Goal: Task Accomplishment & Management: Complete application form

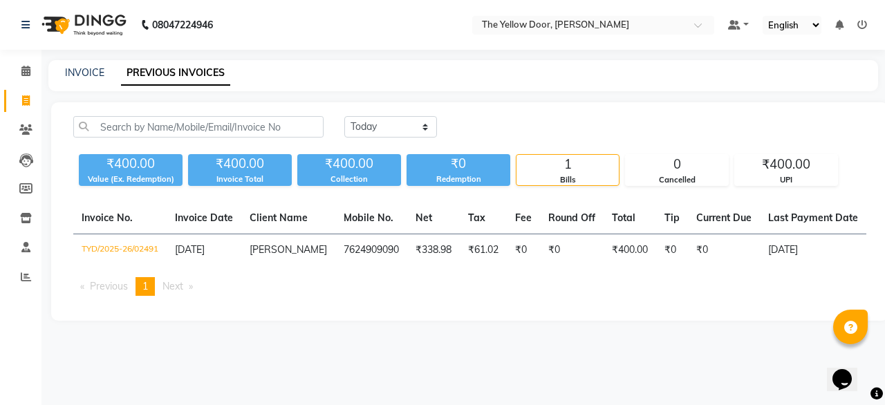
click at [372, 183] on div "[DATE] [DATE] Custom Range ₹400.00 Value (Ex. Redemption) ₹400.00 Invoice Total…" at bounding box center [470, 151] width 810 height 70
select select "range"
click at [344, 116] on select "[DATE] [DATE] Custom Range" at bounding box center [390, 126] width 93 height 21
click at [484, 129] on input "[DATE]" at bounding box center [503, 127] width 97 height 19
select select "9"
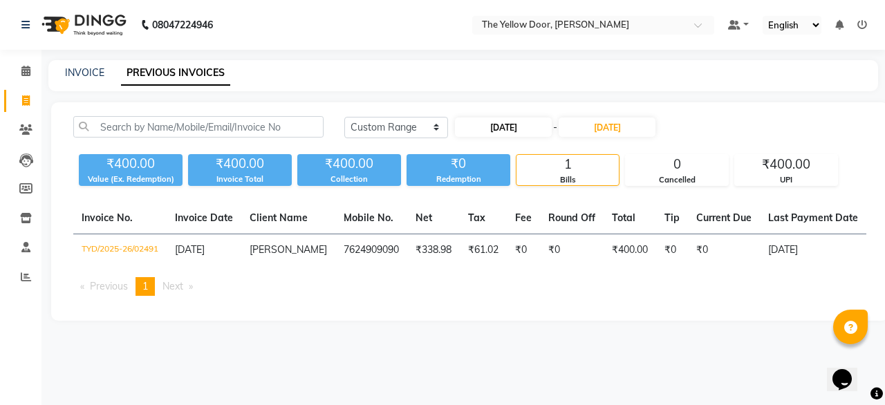
select select "2025"
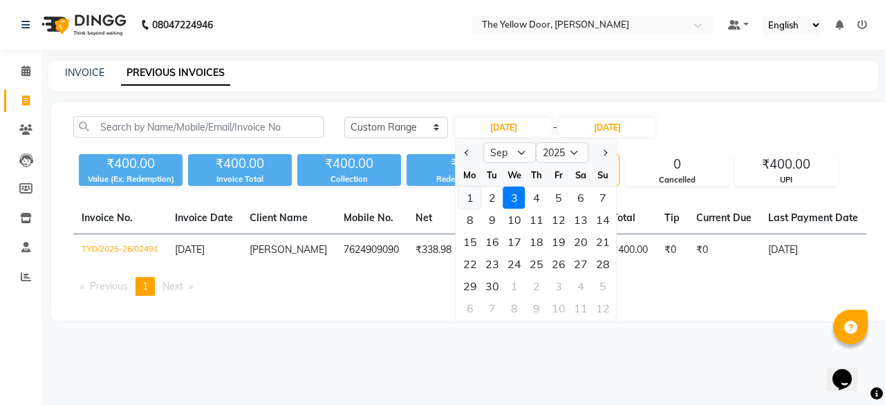
click at [465, 193] on div "1" at bounding box center [470, 198] width 22 height 22
type input "[DATE]"
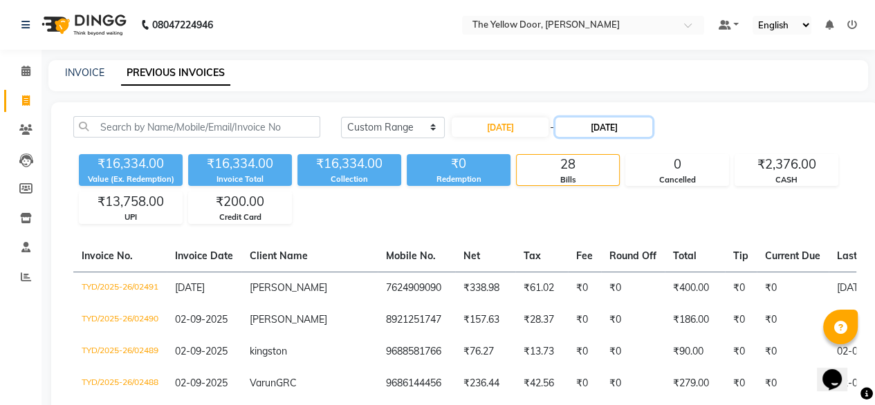
click at [590, 124] on input "[DATE]" at bounding box center [603, 127] width 97 height 19
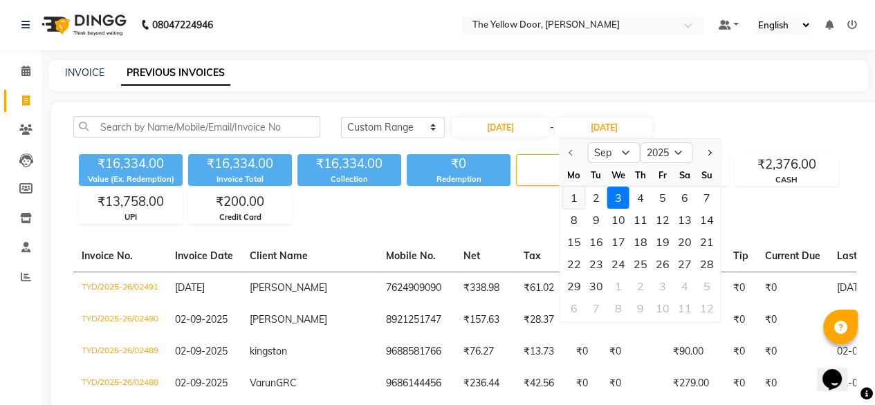
click at [578, 197] on div "1" at bounding box center [574, 198] width 22 height 22
type input "[DATE]"
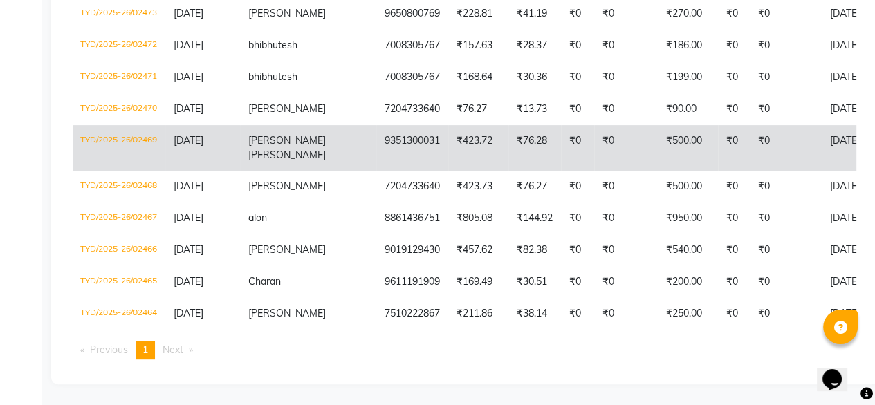
scroll to position [0, 1]
click at [658, 125] on td "₹500.00" at bounding box center [688, 148] width 60 height 46
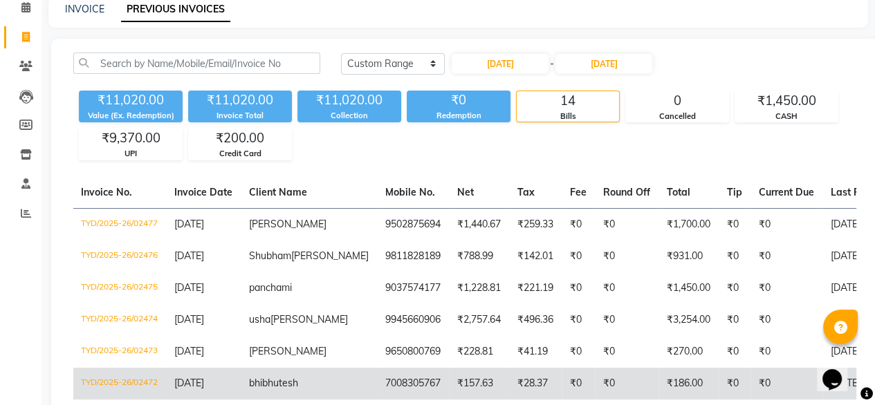
scroll to position [0, 0]
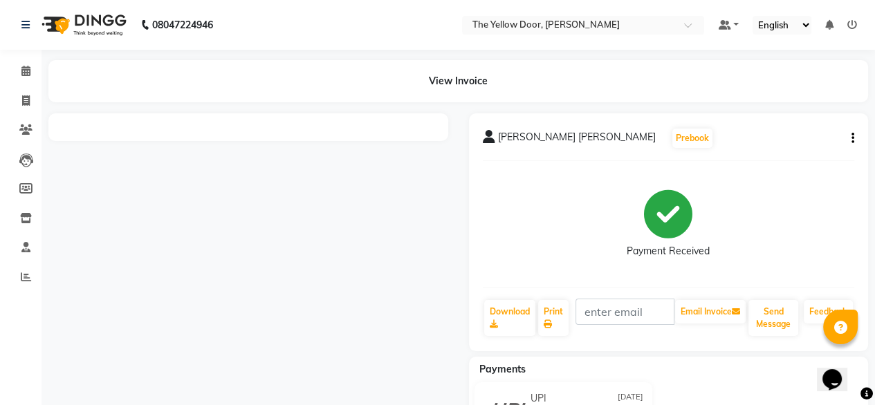
click at [853, 138] on icon "button" at bounding box center [852, 138] width 3 height 1
click at [792, 163] on div "Edit Invoice" at bounding box center [783, 164] width 95 height 17
select select "service"
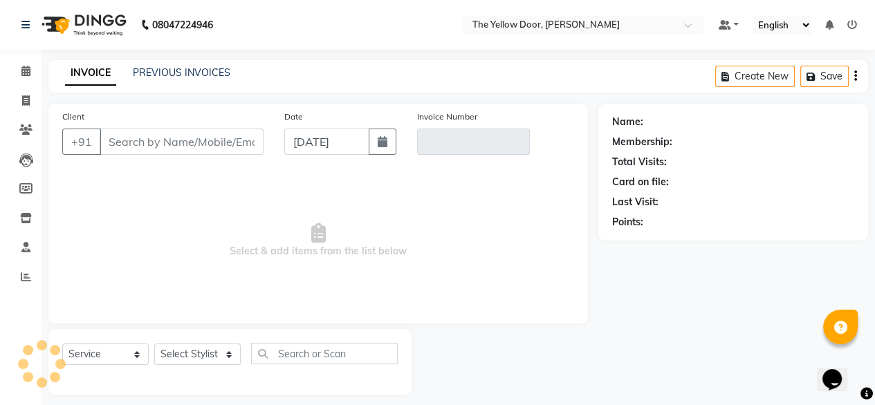
scroll to position [11, 0]
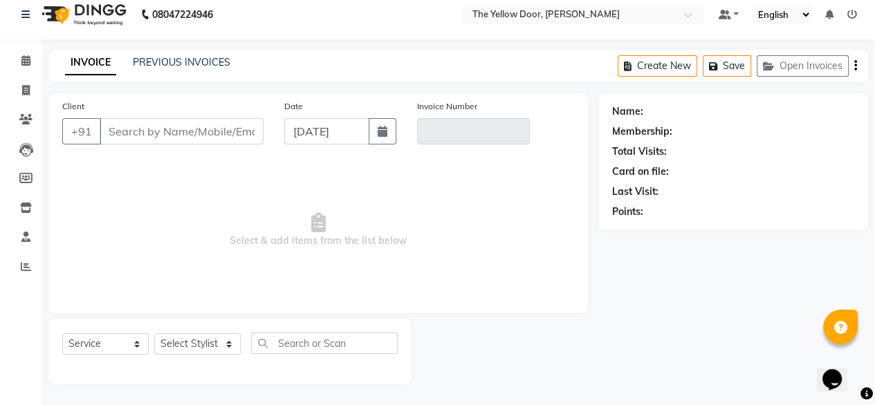
type input "9351300031"
type input "TYD/2025-26/02469"
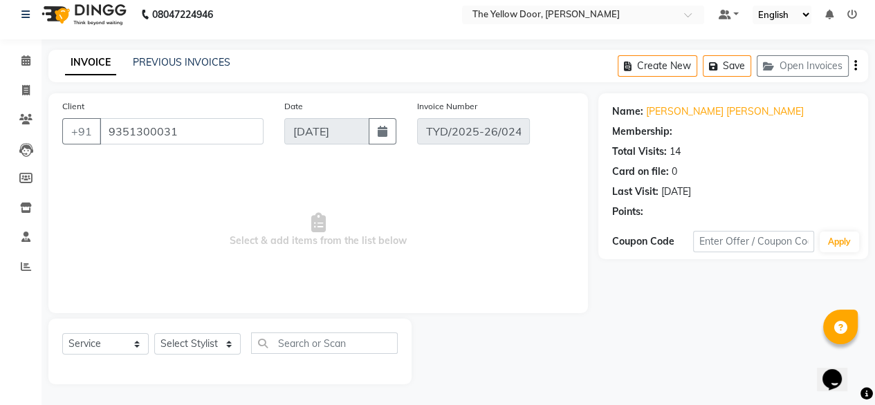
type input "[DATE]"
select select "select"
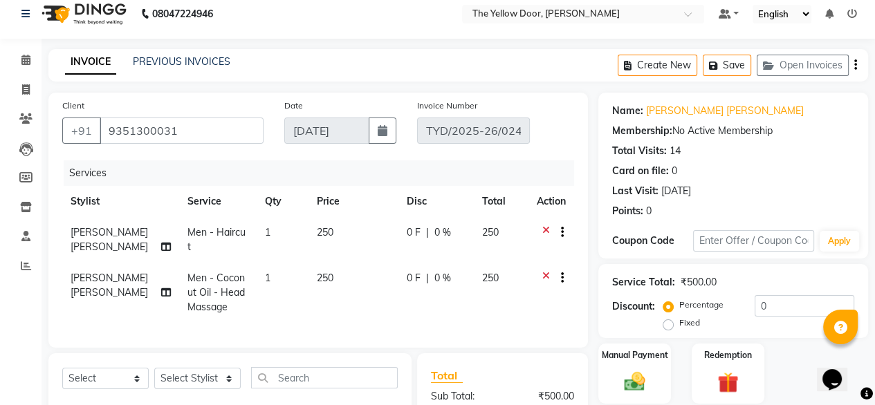
scroll to position [212, 0]
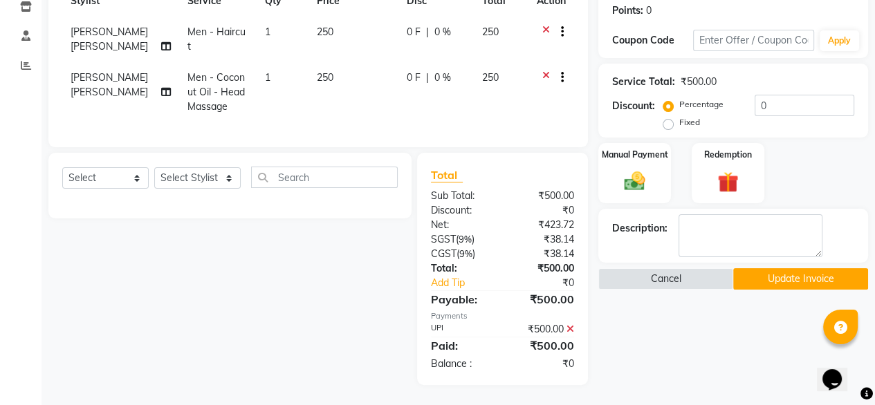
click at [571, 326] on icon at bounding box center [570, 329] width 8 height 10
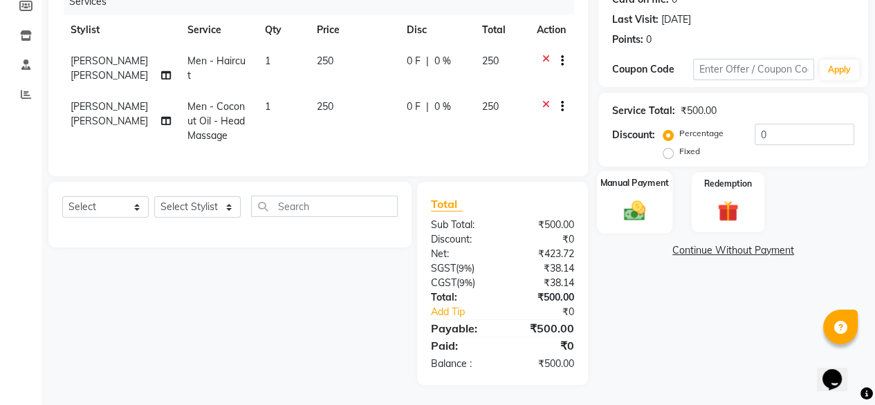
click at [660, 180] on label "Manual Payment" at bounding box center [634, 182] width 69 height 13
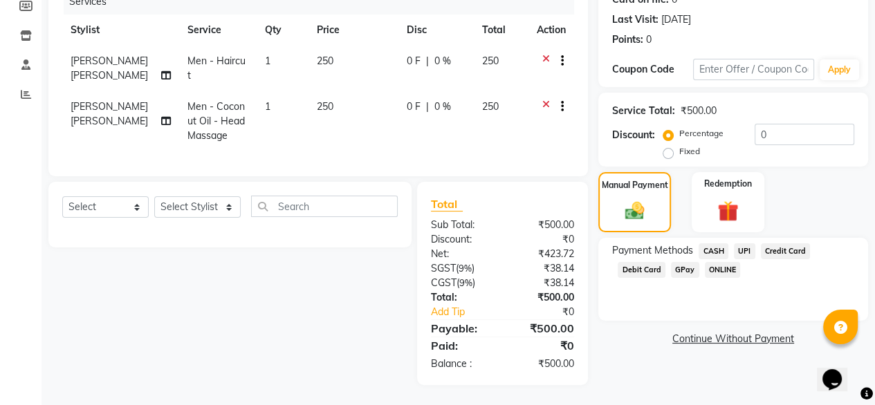
click at [717, 255] on span "CASH" at bounding box center [713, 251] width 30 height 16
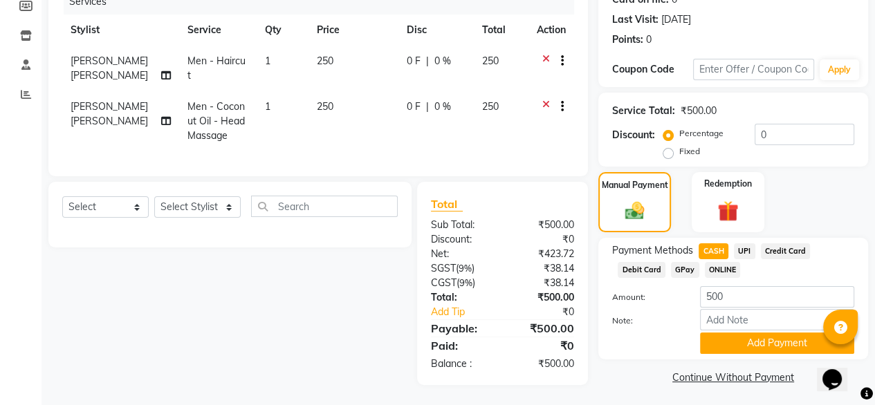
scroll to position [188, 0]
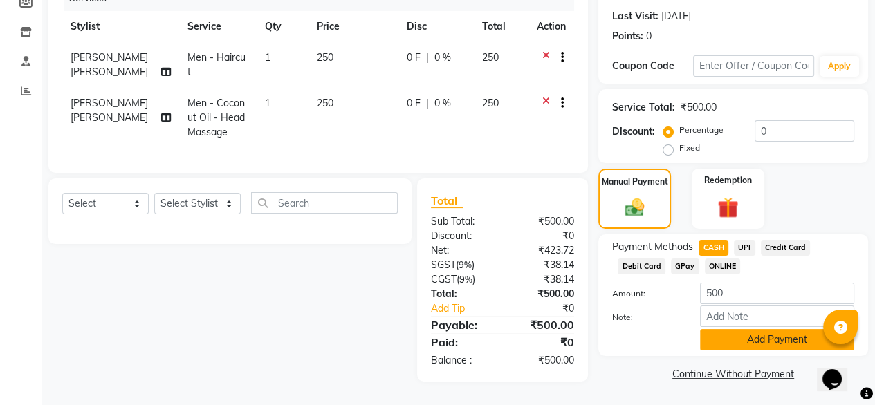
click at [758, 335] on button "Add Payment" at bounding box center [777, 339] width 154 height 21
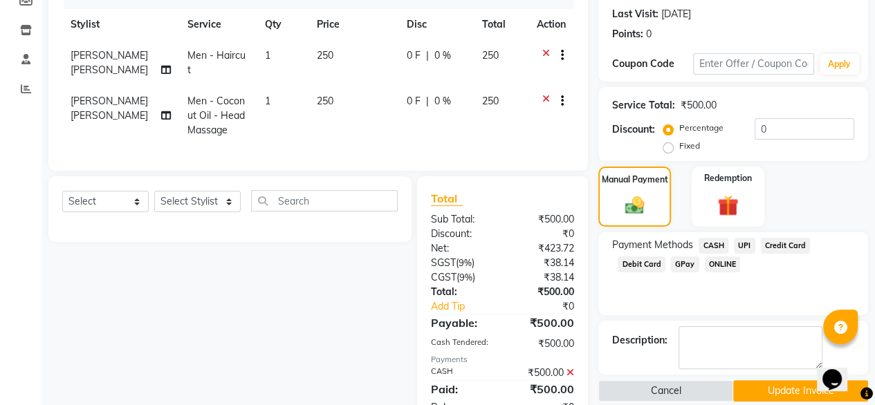
scroll to position [232, 0]
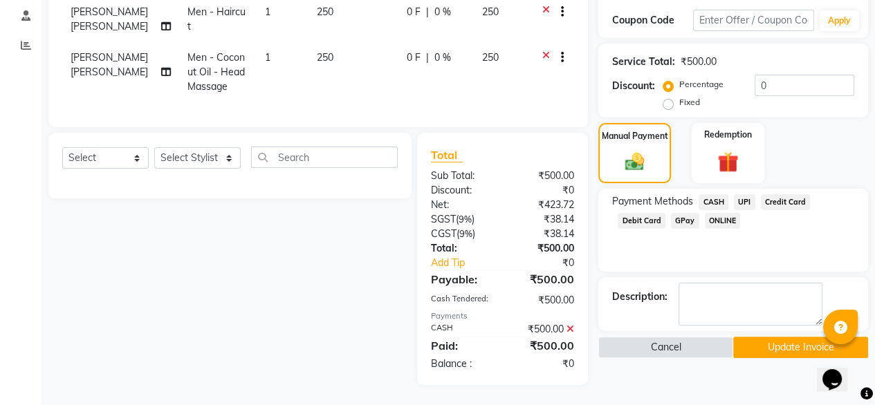
click at [758, 344] on button "Update Invoice" at bounding box center [800, 347] width 135 height 21
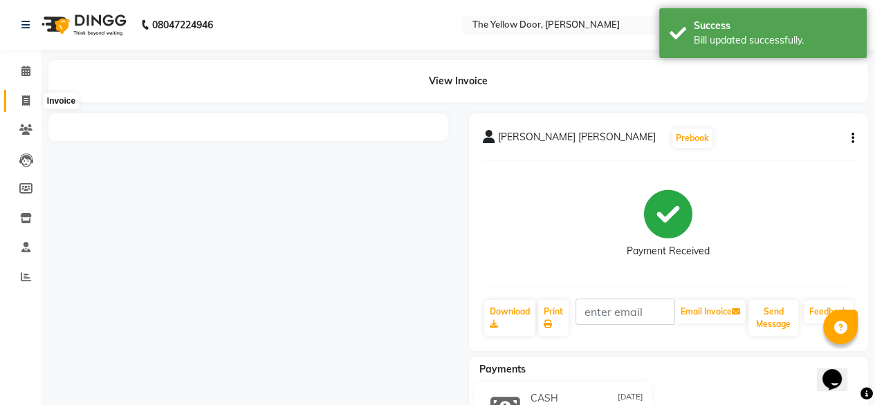
click at [30, 100] on span at bounding box center [26, 101] width 24 height 16
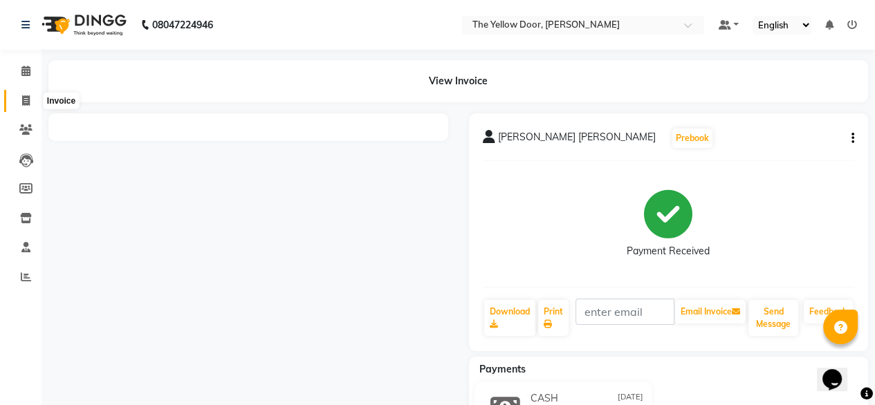
select select "service"
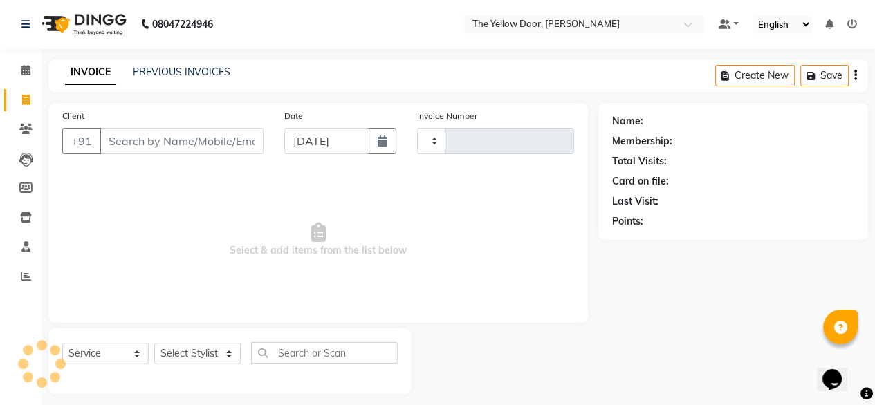
type input "02492"
select select "5650"
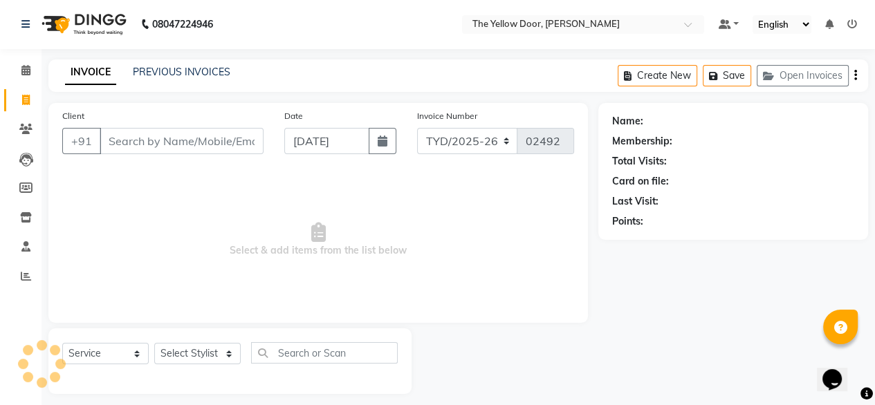
scroll to position [11, 0]
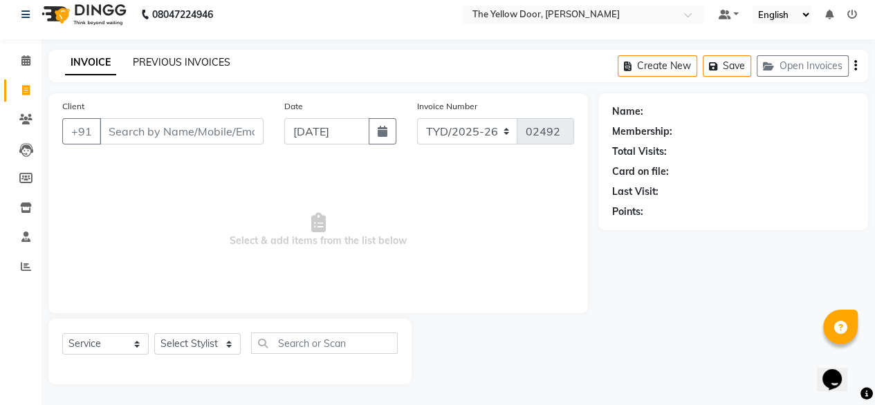
click at [147, 62] on link "PREVIOUS INVOICES" at bounding box center [182, 62] width 98 height 12
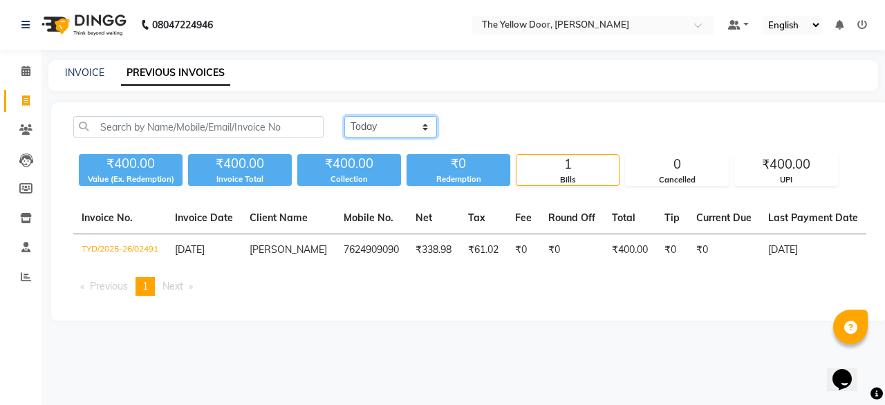
drag, startPoint x: 389, startPoint y: 125, endPoint x: 389, endPoint y: 186, distance: 60.9
click at [389, 186] on div "Today Yesterday Custom Range ₹400.00 Value (Ex. Redemption) ₹400.00 Invoice Tot…" at bounding box center [469, 211] width 837 height 219
select select "range"
click at [344, 116] on select "[DATE] [DATE] Custom Range" at bounding box center [390, 126] width 93 height 21
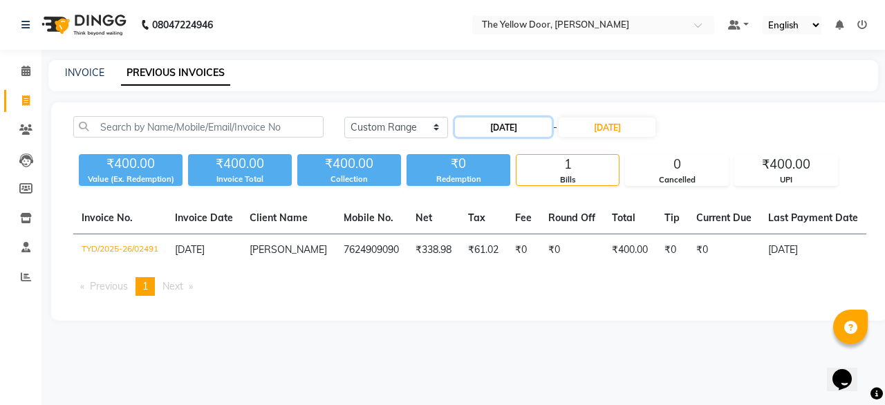
click at [503, 123] on input "[DATE]" at bounding box center [503, 127] width 97 height 19
select select "9"
select select "2025"
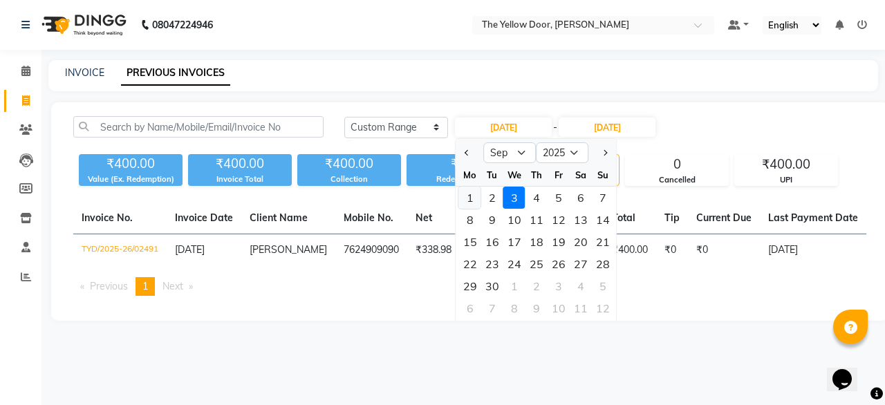
click at [472, 197] on div "1" at bounding box center [470, 198] width 22 height 22
type input "[DATE]"
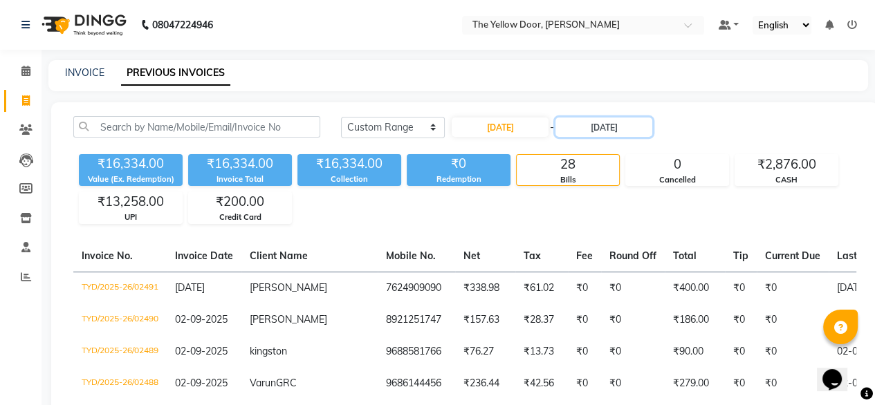
drag, startPoint x: 605, startPoint y: 131, endPoint x: 526, endPoint y: 202, distance: 106.8
click at [526, 202] on div "Today Yesterday Custom Range 01-09-2025 - 03-09-2025 ₹16,334.00 Value (Ex. Rede…" at bounding box center [464, 170] width 799 height 108
click at [586, 136] on input "[DATE]" at bounding box center [603, 127] width 97 height 19
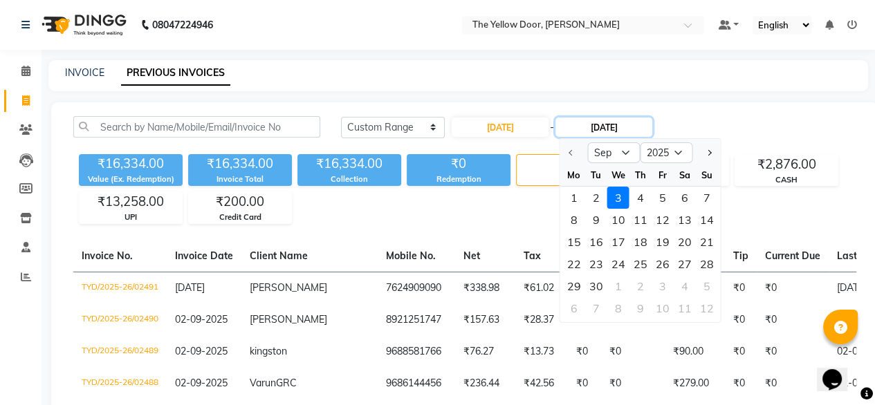
click at [589, 123] on input "[DATE]" at bounding box center [603, 127] width 97 height 19
click at [577, 194] on div "1" at bounding box center [574, 198] width 22 height 22
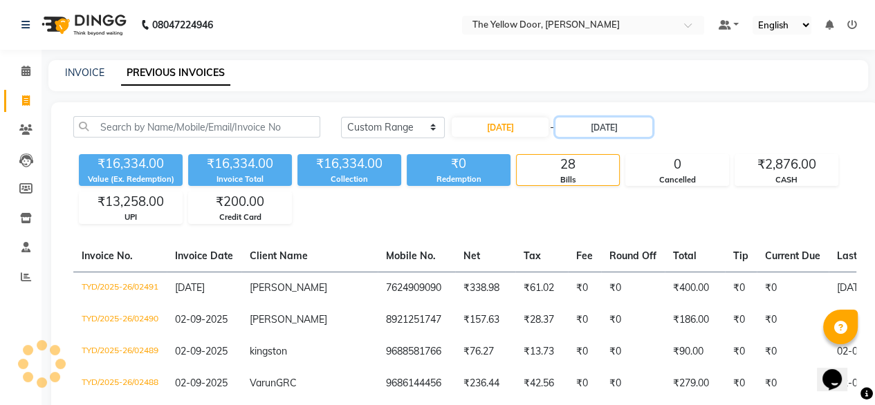
type input "[DATE]"
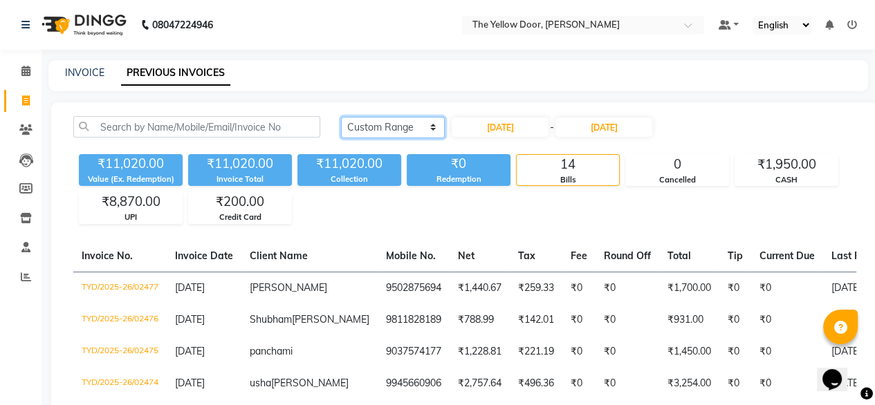
drag, startPoint x: 416, startPoint y: 123, endPoint x: 398, endPoint y: 175, distance: 55.1
click at [398, 175] on div "Today Yesterday Custom Range 01-09-2025 - 01-09-2025 ₹11,020.00 Value (Ex. Rede…" at bounding box center [464, 170] width 799 height 108
click at [341, 117] on select "[DATE] [DATE] Custom Range" at bounding box center [393, 127] width 104 height 21
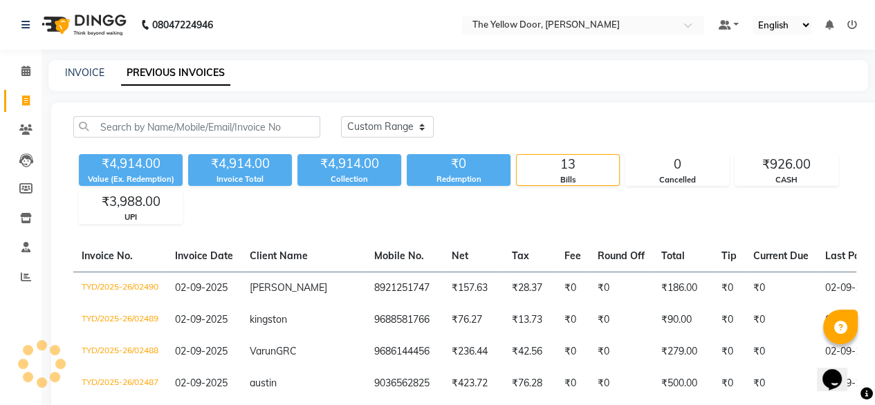
click at [398, 161] on div "₹4,914.00" at bounding box center [349, 163] width 104 height 19
click at [404, 131] on select "[DATE] [DATE] Custom Range" at bounding box center [387, 126] width 93 height 21
drag, startPoint x: 414, startPoint y: 124, endPoint x: 364, endPoint y: 149, distance: 55.4
click at [364, 149] on div "Today Yesterday Custom Range ₹4,914.00 Value (Ex. Redemption) ₹4,914.00 Invoice…" at bounding box center [464, 170] width 799 height 108
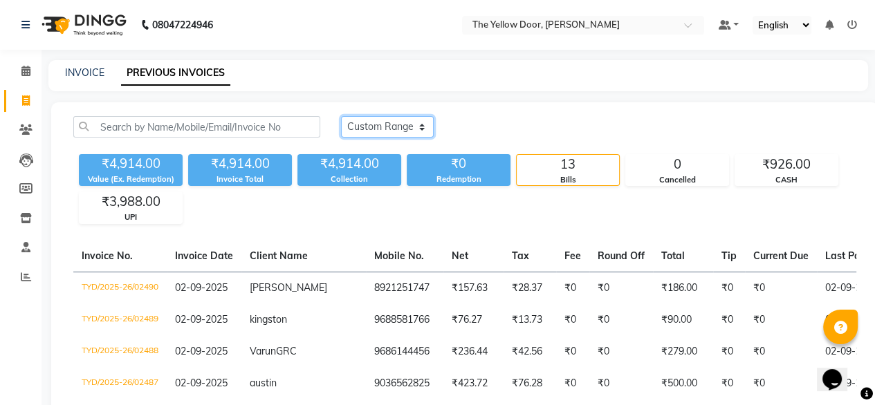
click at [341, 116] on select "[DATE] [DATE] Custom Range" at bounding box center [387, 126] width 93 height 21
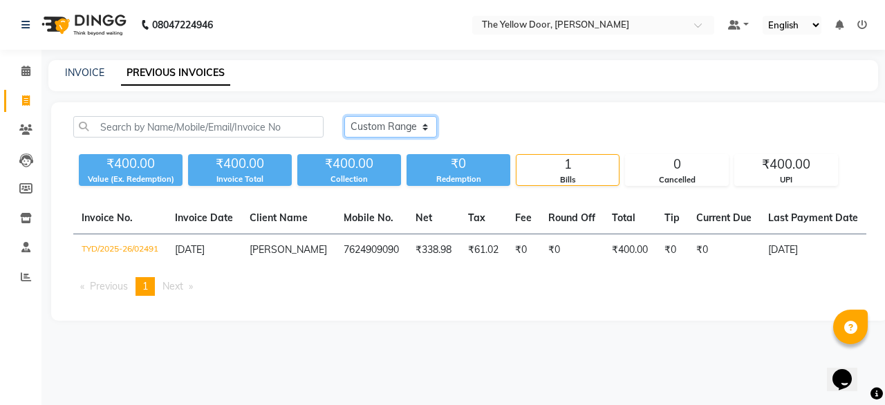
drag, startPoint x: 378, startPoint y: 120, endPoint x: 371, endPoint y: 178, distance: 59.2
click at [371, 178] on div "[DATE] [DATE] Custom Range ₹400.00 Value (Ex. Redemption) ₹400.00 Invoice Total…" at bounding box center [470, 151] width 810 height 70
select select "range"
click at [344, 116] on select "[DATE] [DATE] Custom Range" at bounding box center [390, 126] width 93 height 21
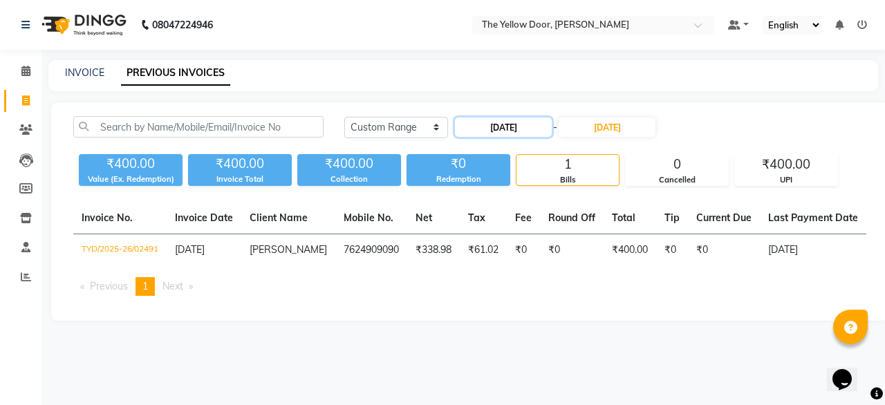
click at [532, 126] on input "[DATE]" at bounding box center [503, 127] width 97 height 19
select select "9"
select select "2025"
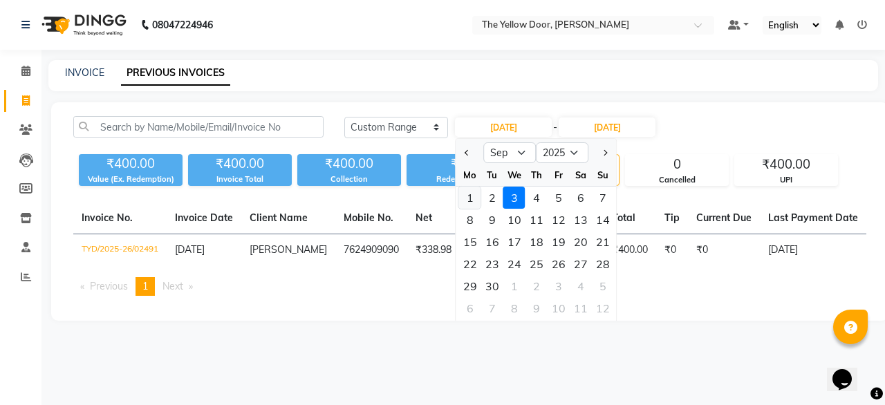
click at [467, 192] on div "1" at bounding box center [470, 198] width 22 height 22
type input "[DATE]"
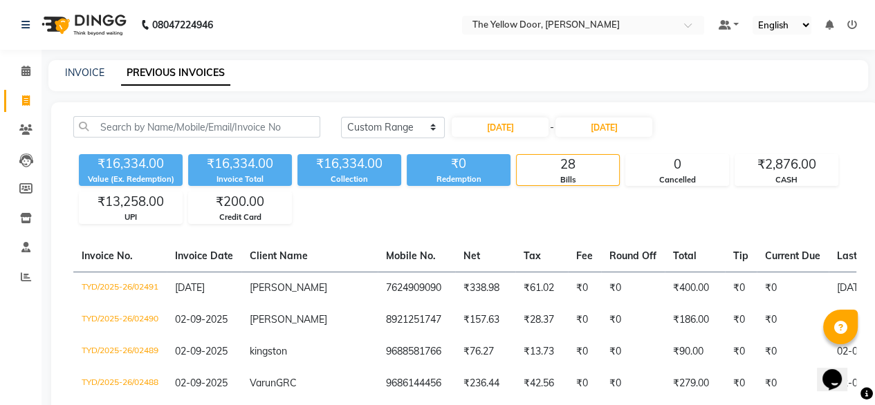
drag, startPoint x: 467, startPoint y: 192, endPoint x: 414, endPoint y: 59, distance: 143.4
click at [606, 131] on input "[DATE]" at bounding box center [603, 127] width 97 height 19
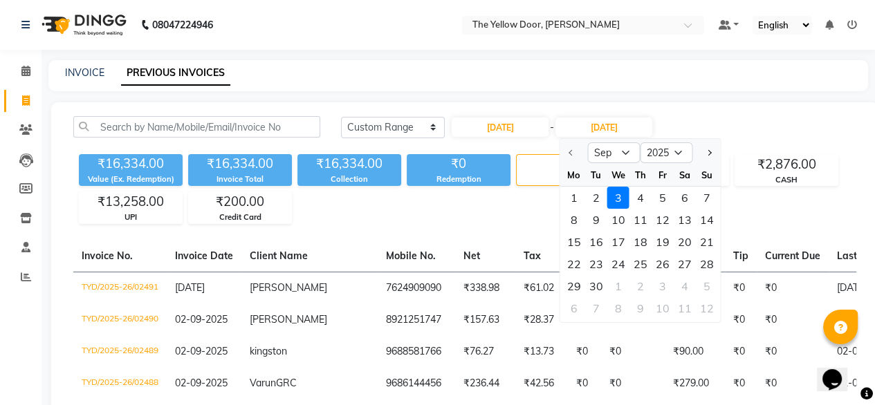
click at [803, 70] on div "INVOICE PREVIOUS INVOICES" at bounding box center [449, 73] width 803 height 15
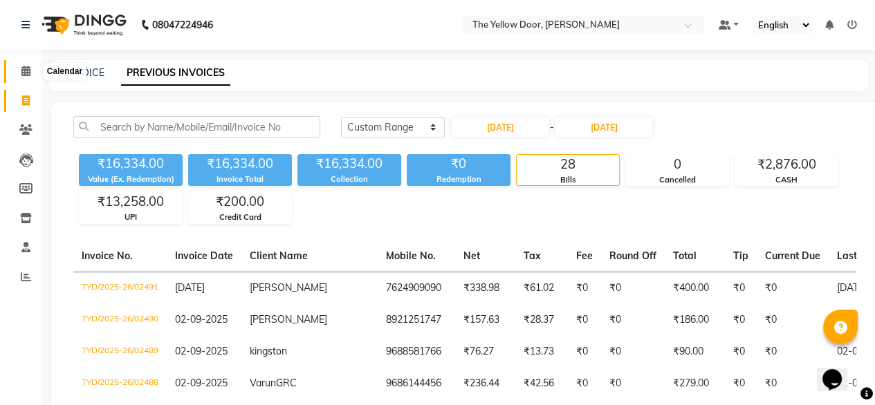
click at [26, 73] on icon at bounding box center [25, 71] width 9 height 10
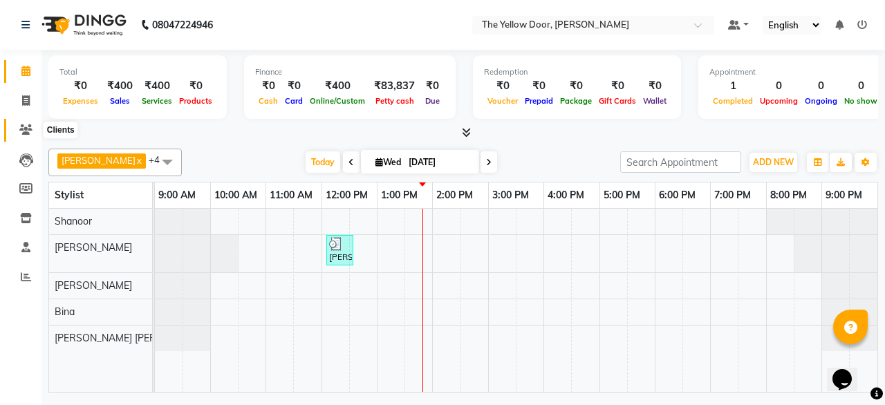
click at [27, 127] on icon at bounding box center [25, 129] width 13 height 10
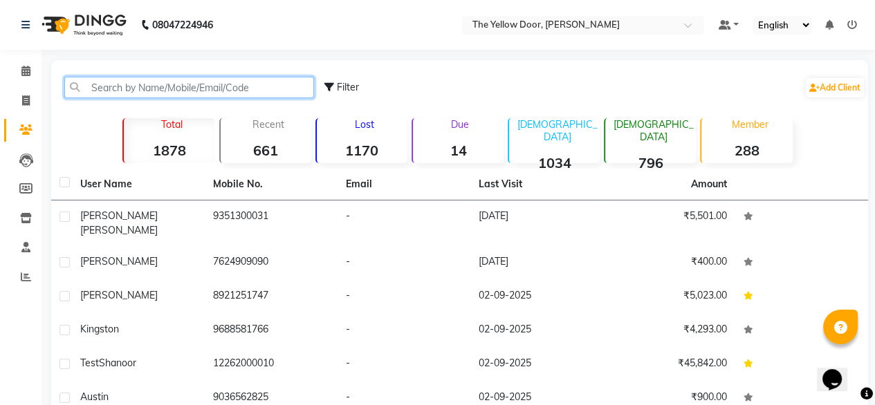
click at [232, 86] on input "text" at bounding box center [189, 87] width 250 height 21
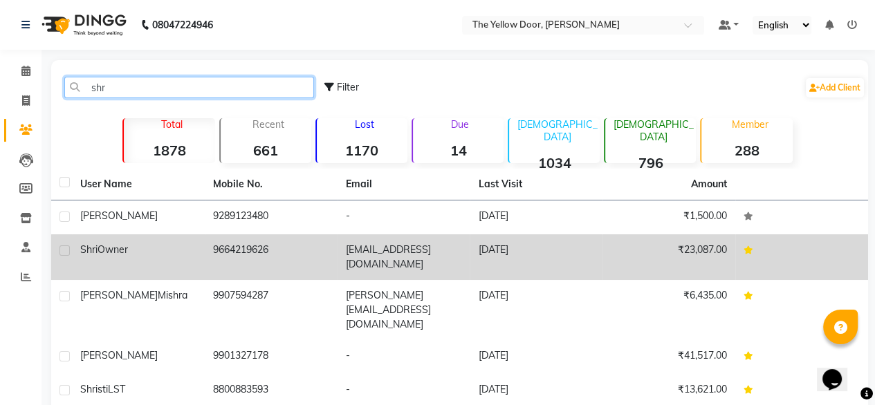
type input "shr"
click at [135, 247] on div "Shri Owner" at bounding box center [138, 250] width 116 height 15
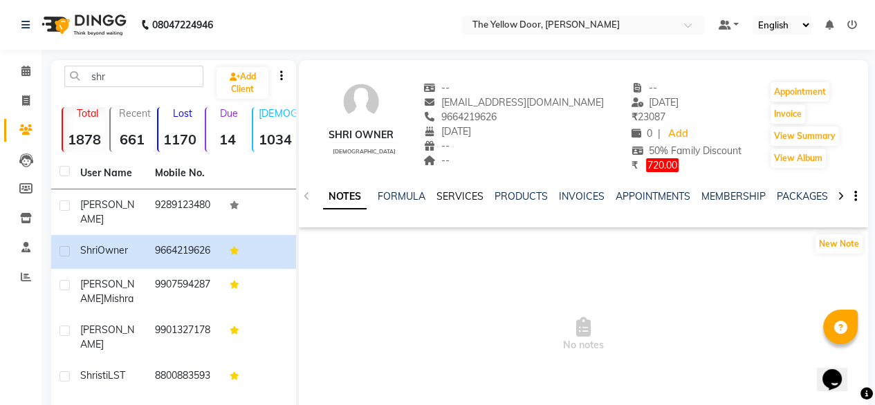
click at [466, 199] on link "SERVICES" at bounding box center [459, 196] width 47 height 12
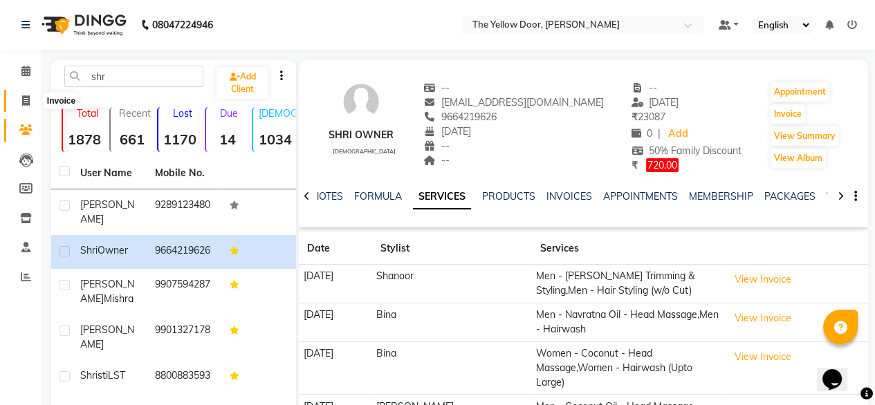
click at [17, 99] on span at bounding box center [26, 101] width 24 height 16
select select "service"
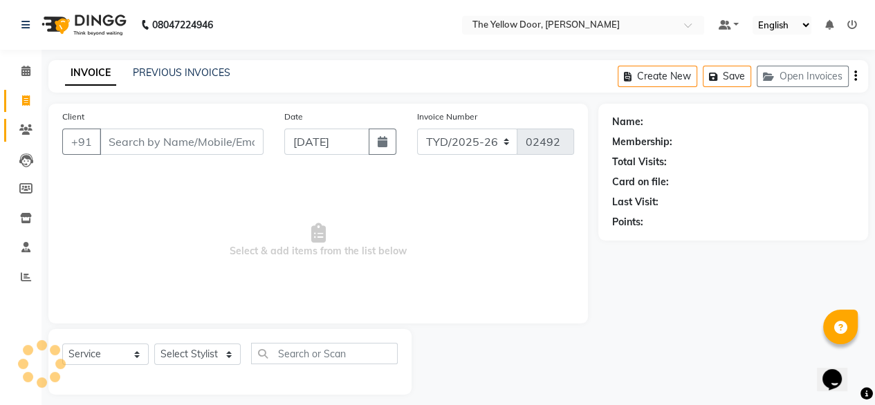
scroll to position [11, 0]
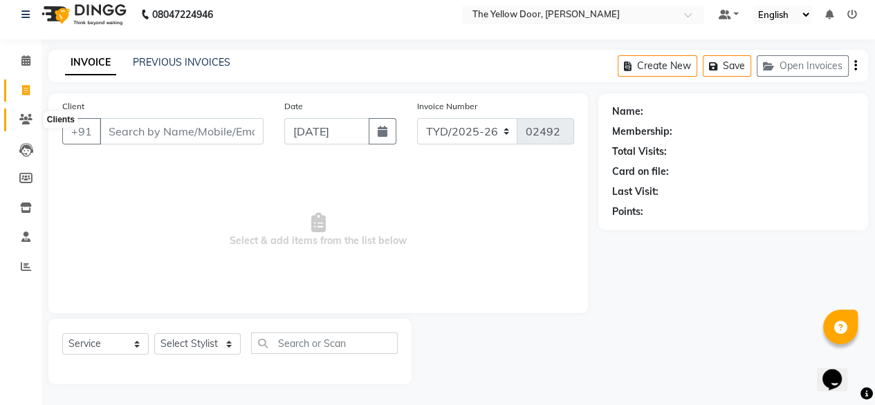
click at [22, 122] on icon at bounding box center [25, 119] width 13 height 10
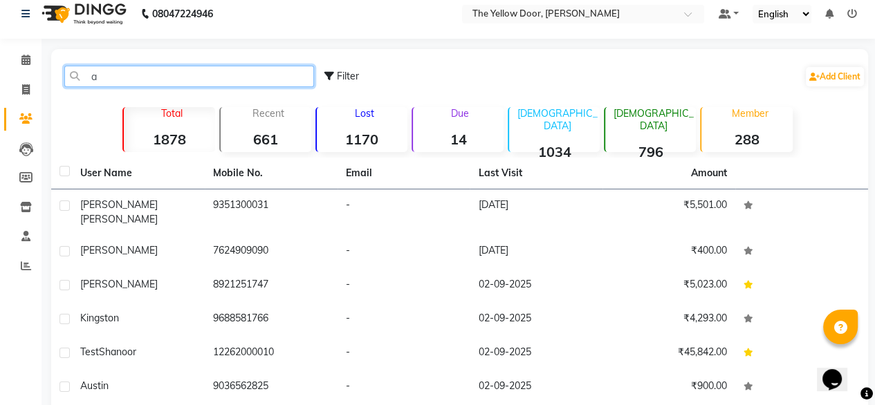
click at [138, 75] on input "a" at bounding box center [189, 76] width 250 height 21
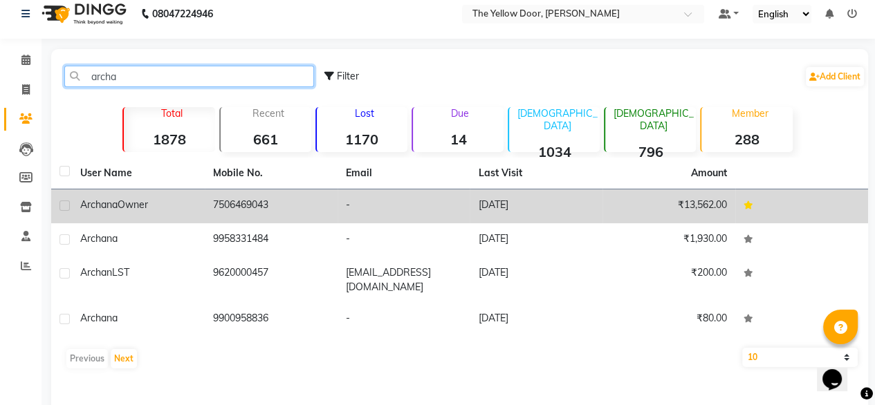
type input "archa"
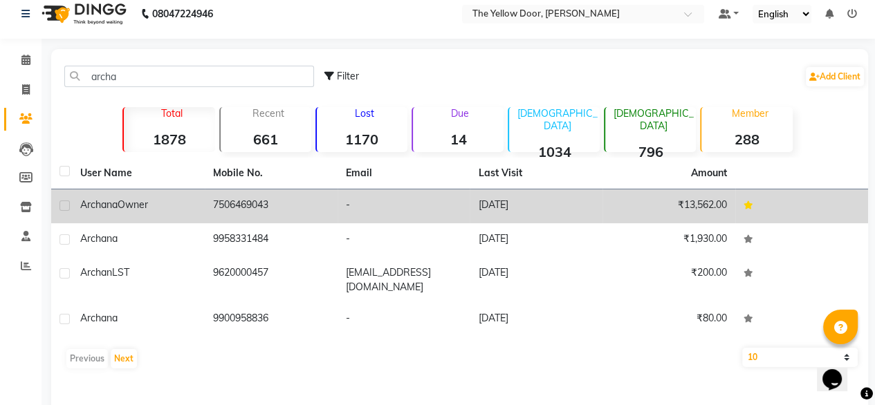
click at [97, 205] on span "Archana" at bounding box center [98, 204] width 37 height 12
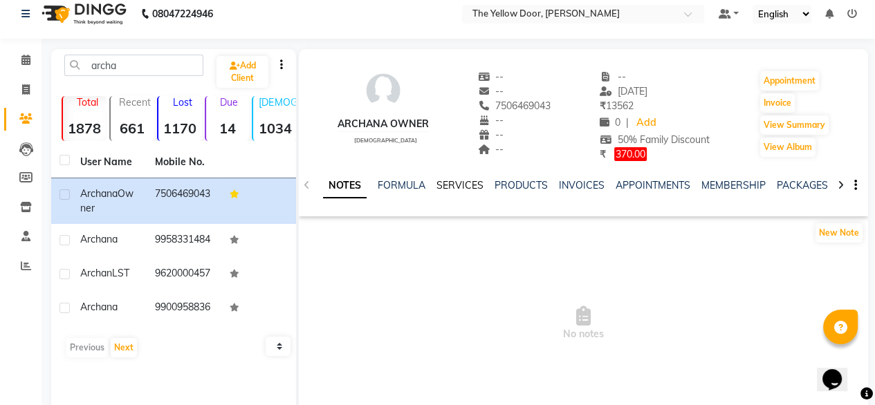
click at [459, 188] on link "SERVICES" at bounding box center [459, 185] width 47 height 12
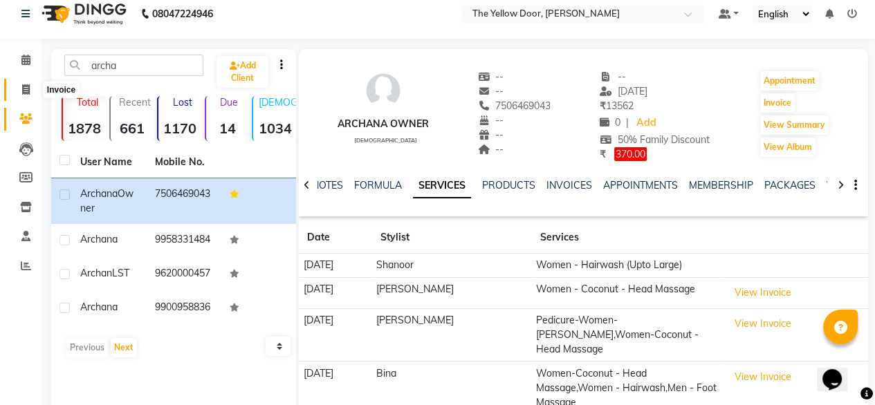
click at [21, 86] on span at bounding box center [26, 90] width 24 height 16
select select "service"
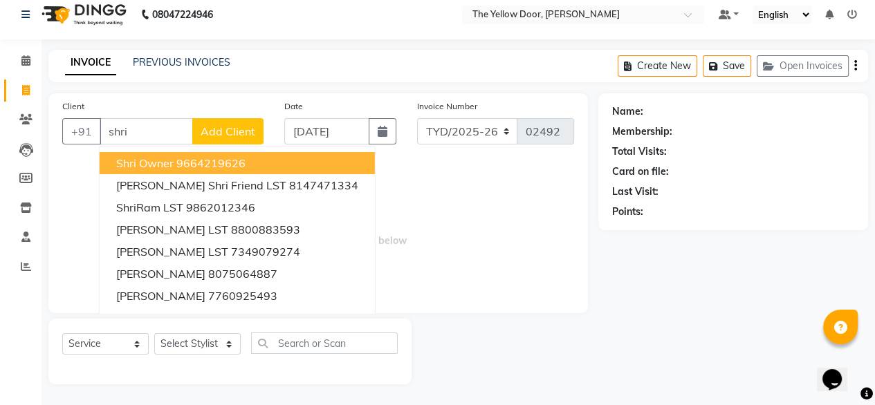
click at [189, 164] on ngb-highlight "9664219626" at bounding box center [210, 163] width 69 height 14
type input "9664219626"
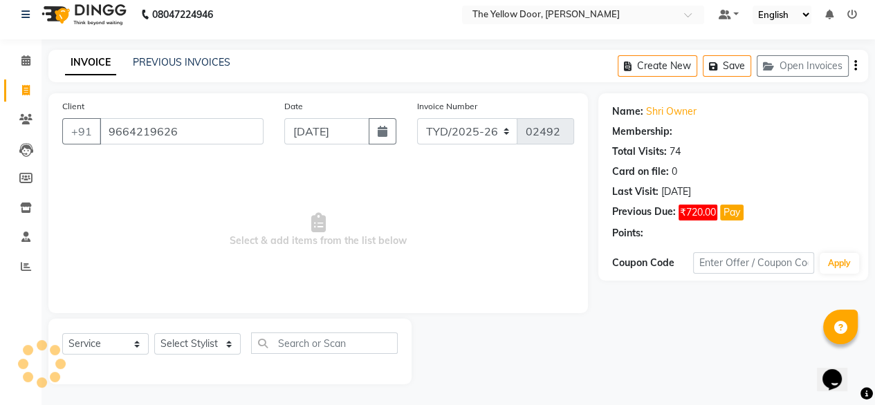
select select "1: Object"
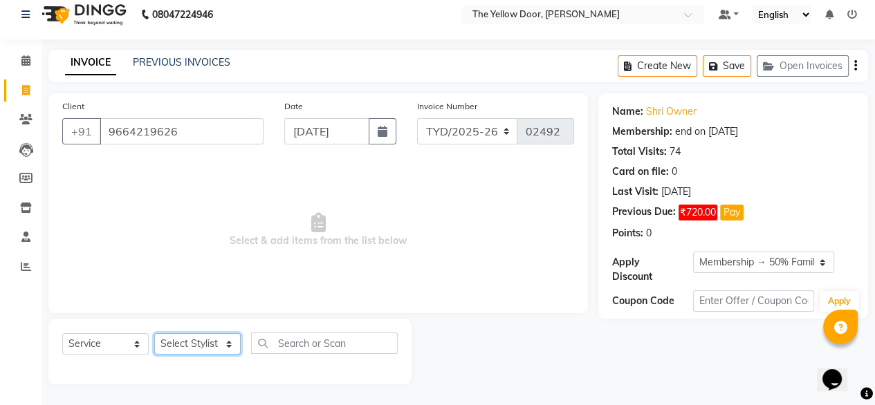
drag, startPoint x: 199, startPoint y: 349, endPoint x: 188, endPoint y: 304, distance: 46.3
click at [188, 304] on div "Client +91 9664219626 Date 03-09-2025 Invoice Number TYD/2025-26 V/2025-26 0249…" at bounding box center [318, 238] width 560 height 291
select select "51707"
click at [154, 333] on select "Select Stylist Amit Roy Bina Deena Jena Housekeeping Manager Sajiya Shefi Shano…" at bounding box center [197, 343] width 86 height 21
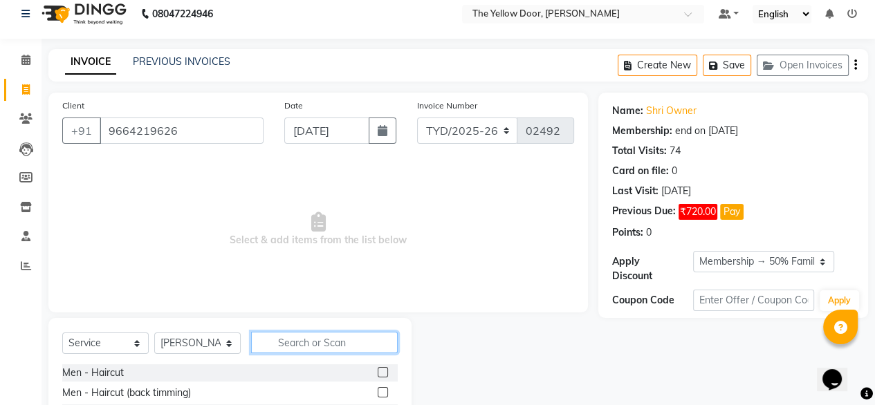
click at [273, 345] on input "text" at bounding box center [324, 342] width 147 height 21
type input "coc"
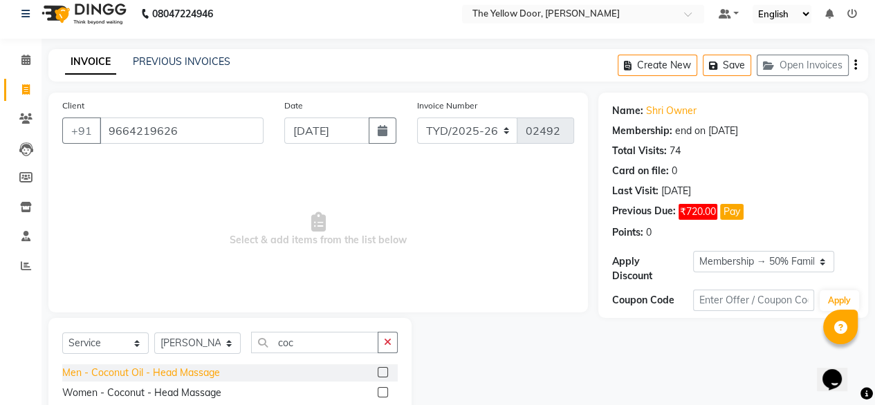
click at [104, 369] on div "Men - Coconut Oil - Head Massage" at bounding box center [141, 373] width 158 height 15
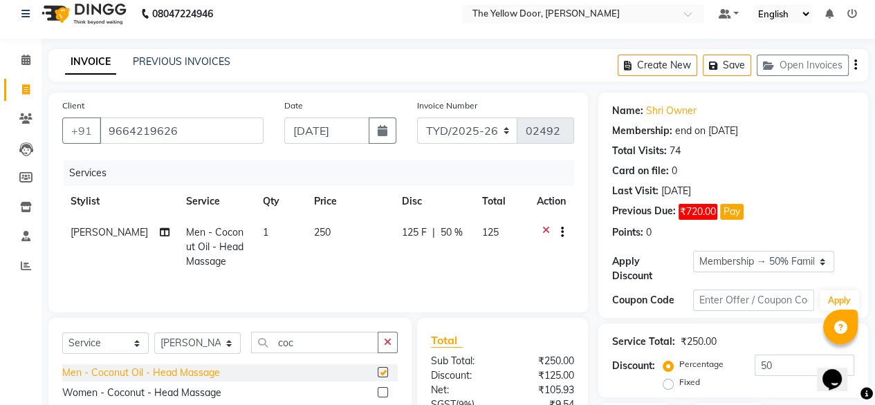
checkbox input "false"
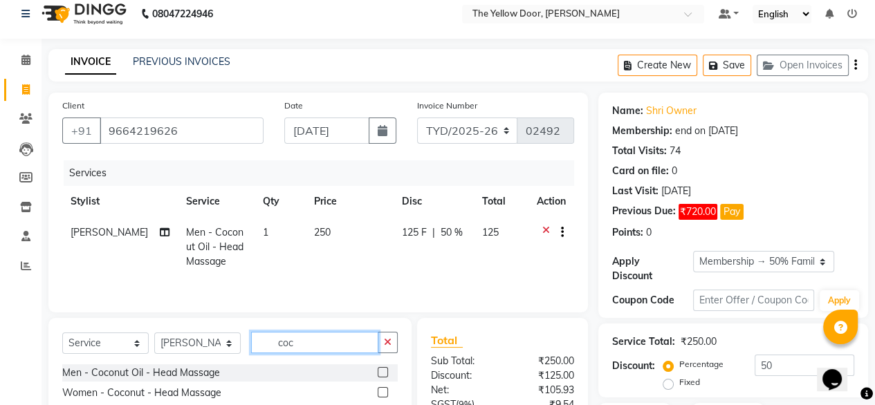
click at [295, 340] on input "coc" at bounding box center [314, 342] width 127 height 21
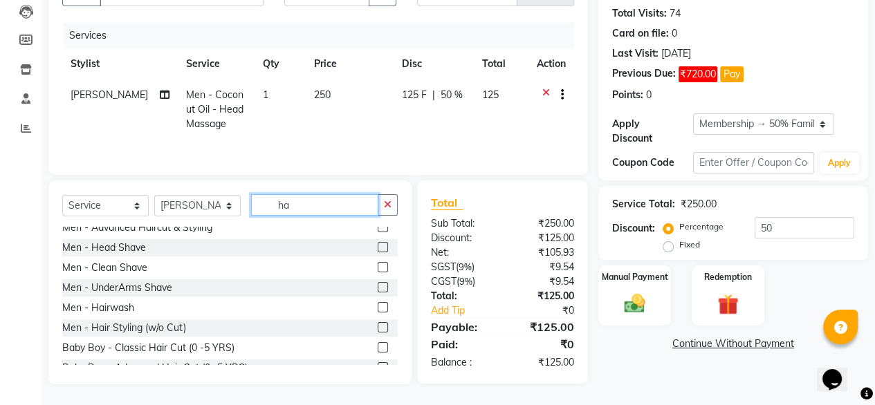
scroll to position [69, 0]
type input "ha"
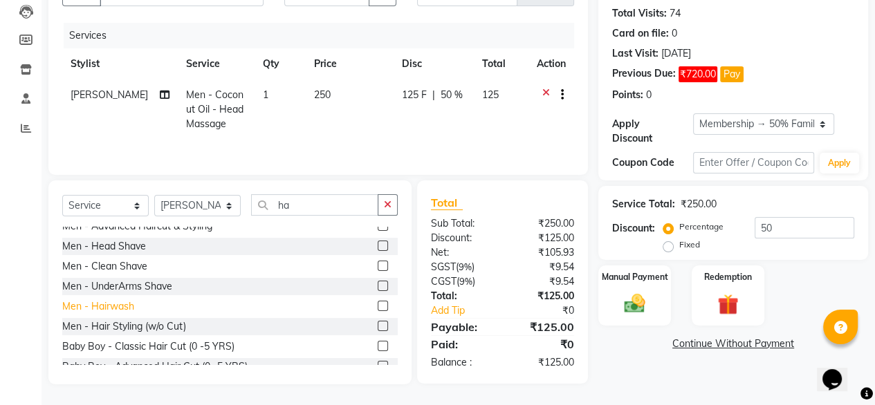
click at [109, 304] on div "Men - Hairwash" at bounding box center [98, 306] width 72 height 15
checkbox input "false"
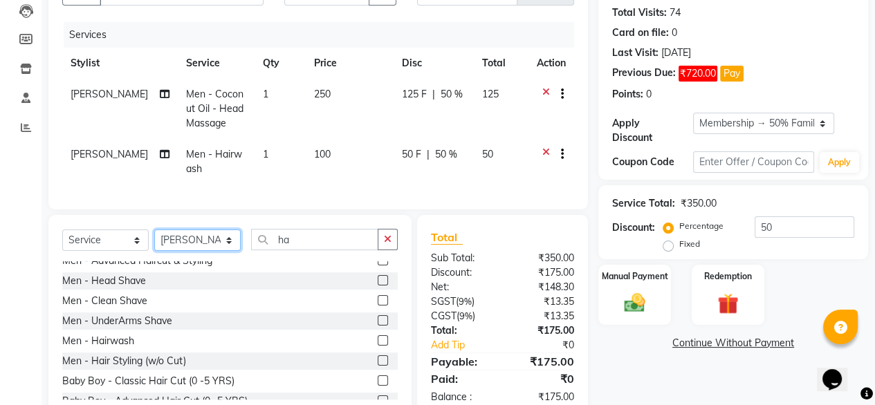
drag, startPoint x: 205, startPoint y: 252, endPoint x: 174, endPoint y: 211, distance: 51.3
click at [174, 211] on div "Client +91 9664219626 Date 03-09-2025 Invoice Number TYD/2025-26 V/2025-26 0249…" at bounding box center [318, 186] width 560 height 465
select select "36569"
click at [154, 241] on select "Select Stylist Amit Roy Bina Deena Jena Housekeeping Manager Sajiya Shefi Shano…" at bounding box center [197, 240] width 86 height 21
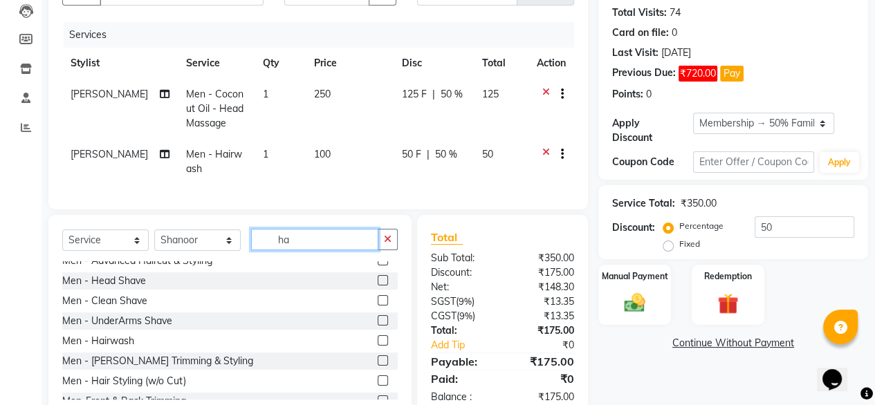
click at [308, 250] on input "ha" at bounding box center [314, 239] width 127 height 21
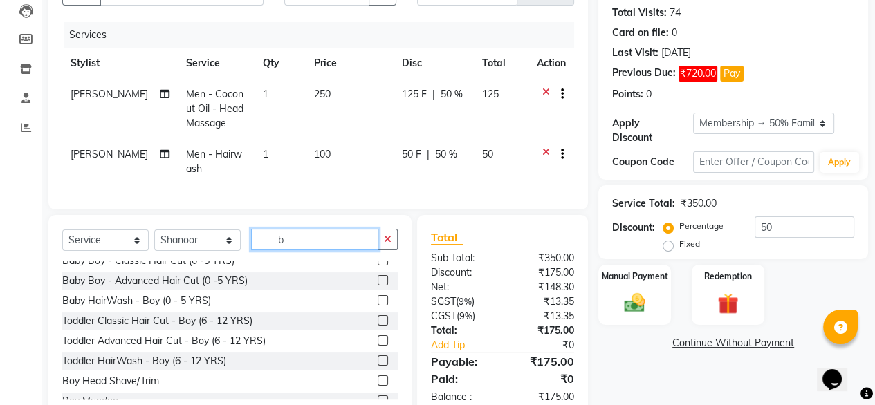
scroll to position [0, 0]
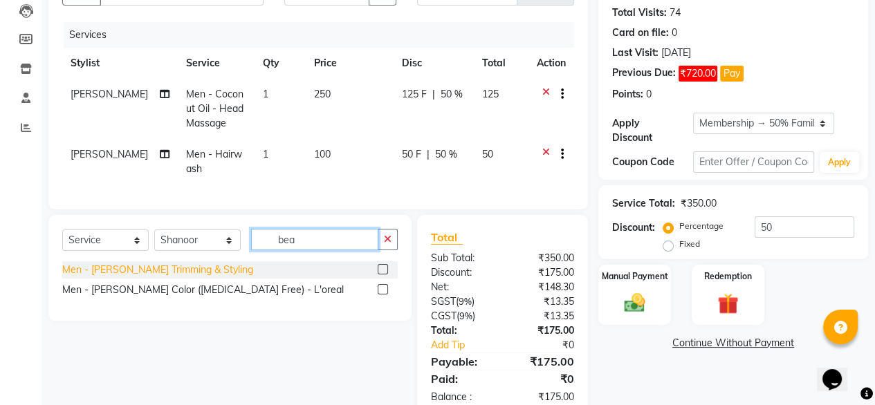
type input "bea"
click at [147, 277] on div "Men - Beard Trimming & Styling" at bounding box center [157, 270] width 191 height 15
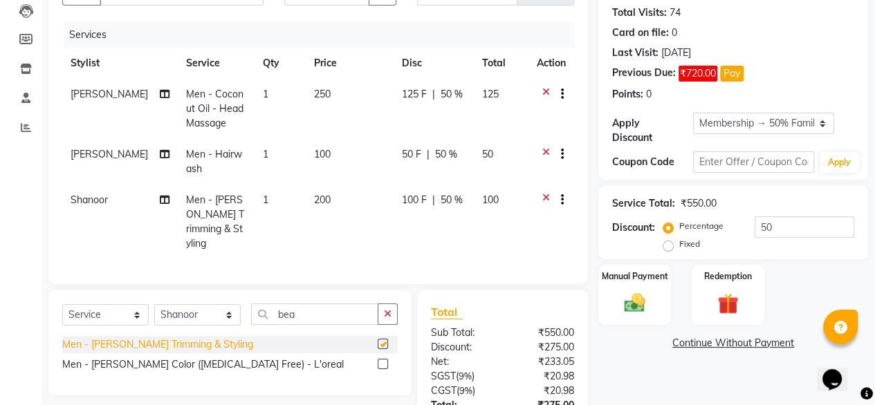
checkbox input "false"
click at [642, 277] on div "Manual Payment" at bounding box center [634, 294] width 75 height 63
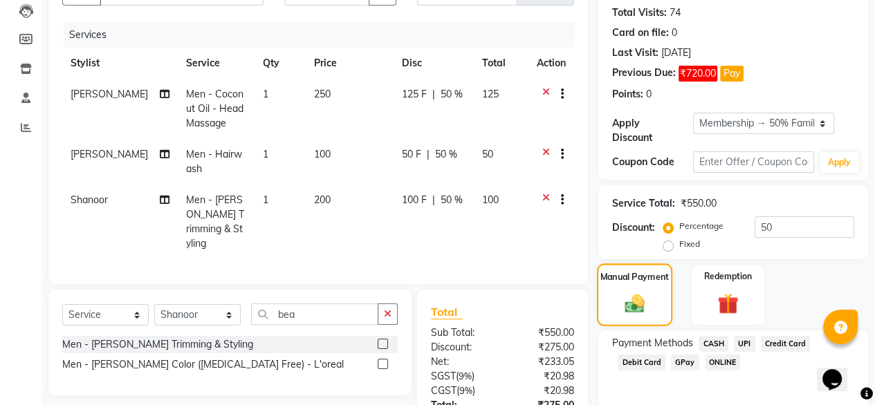
scroll to position [254, 0]
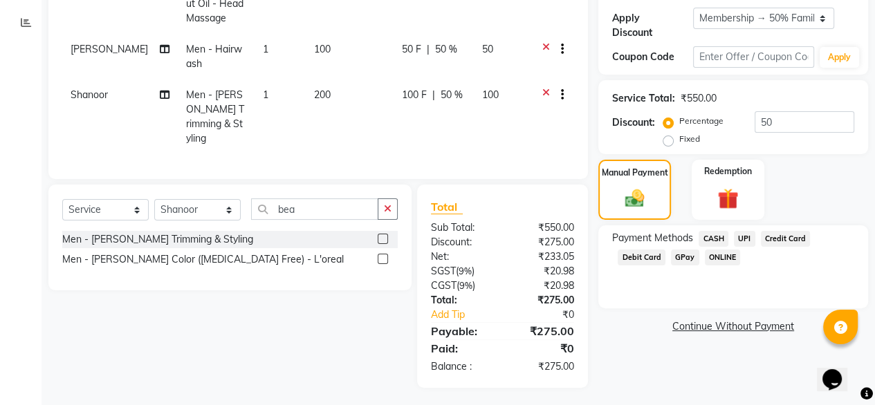
click at [707, 320] on link "Continue Without Payment" at bounding box center [733, 327] width 264 height 15
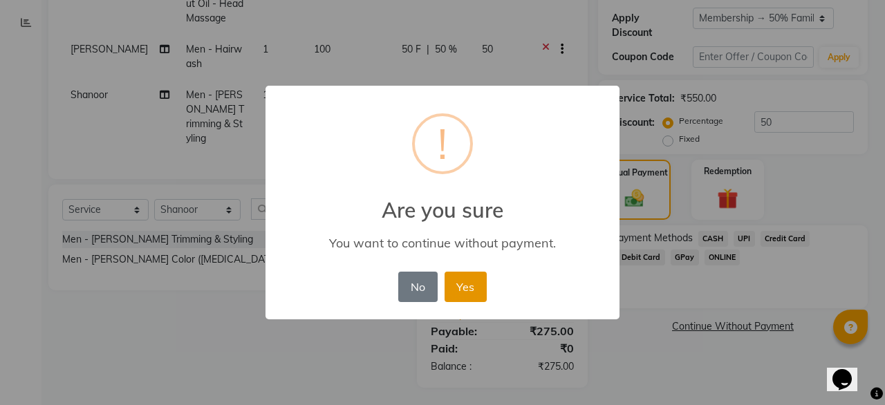
click at [461, 287] on button "Yes" at bounding box center [466, 287] width 42 height 30
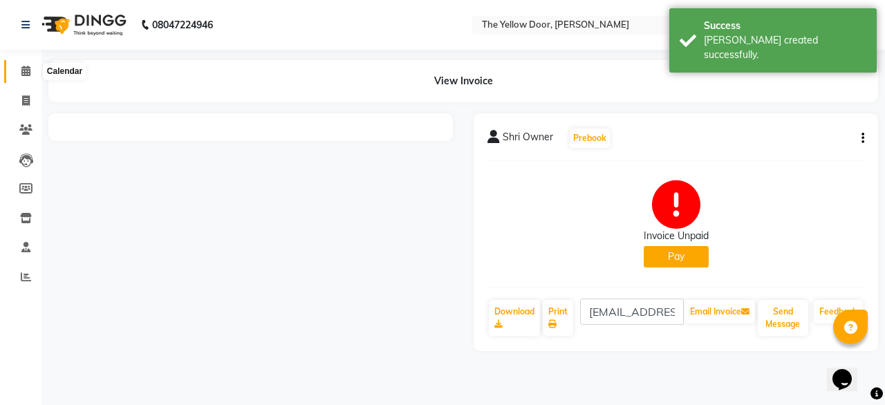
click at [25, 73] on icon at bounding box center [25, 71] width 9 height 10
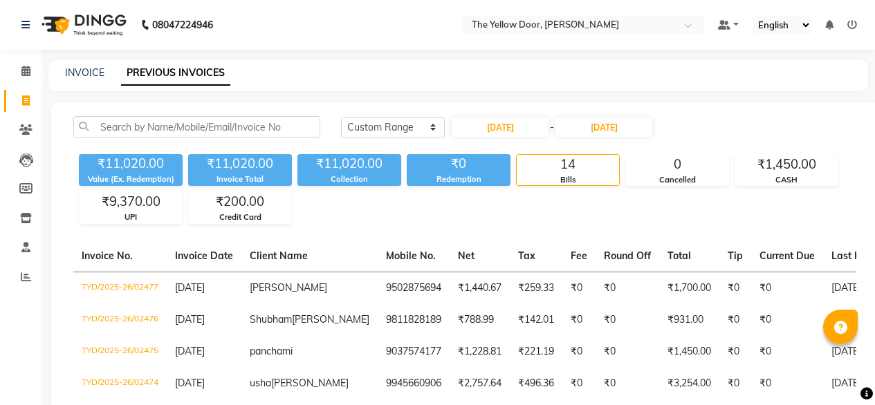
select select "range"
